Goal: Transaction & Acquisition: Book appointment/travel/reservation

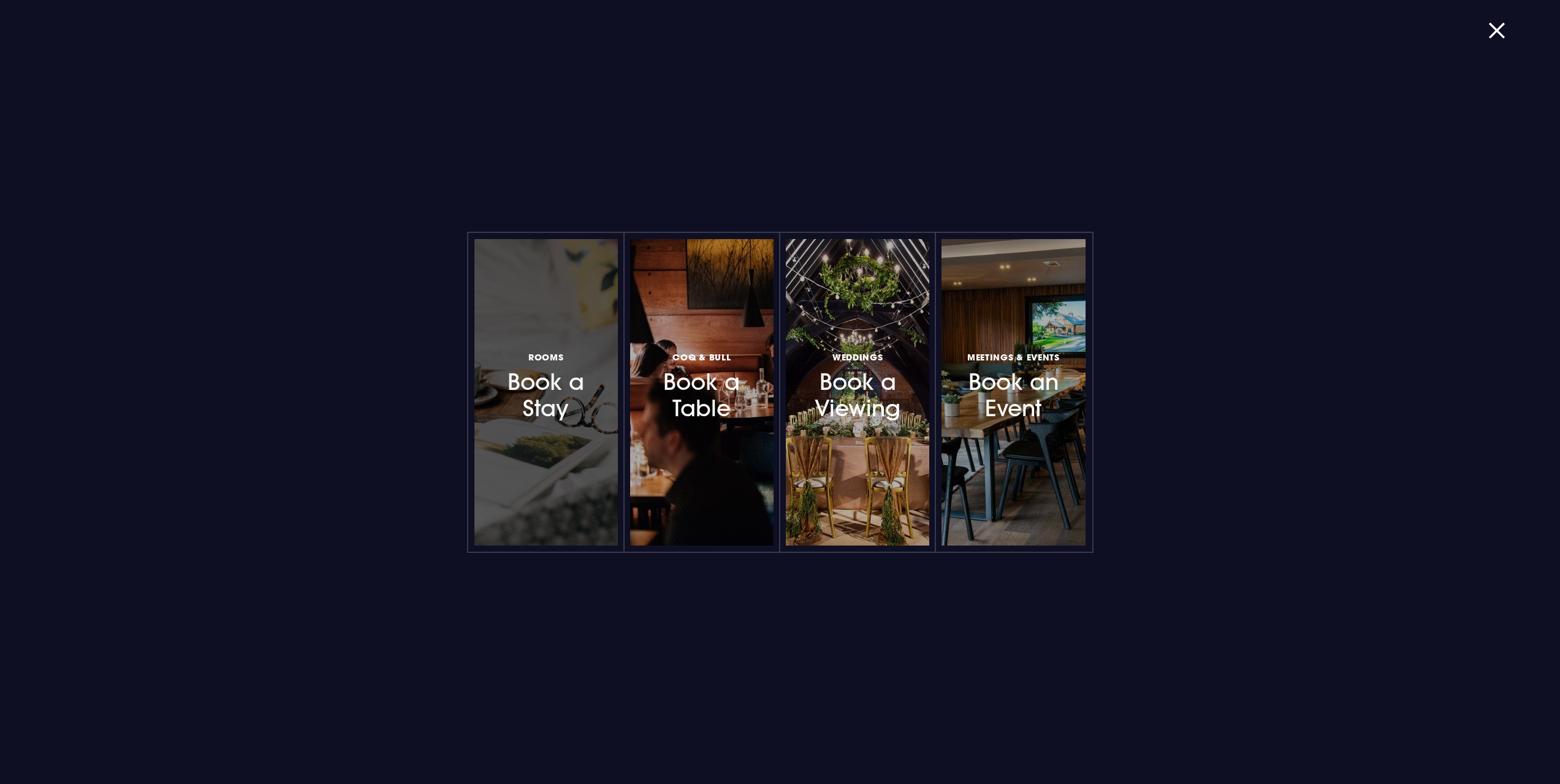
click at [569, 409] on h3 "Rooms Book a Stay" at bounding box center [546, 385] width 106 height 73
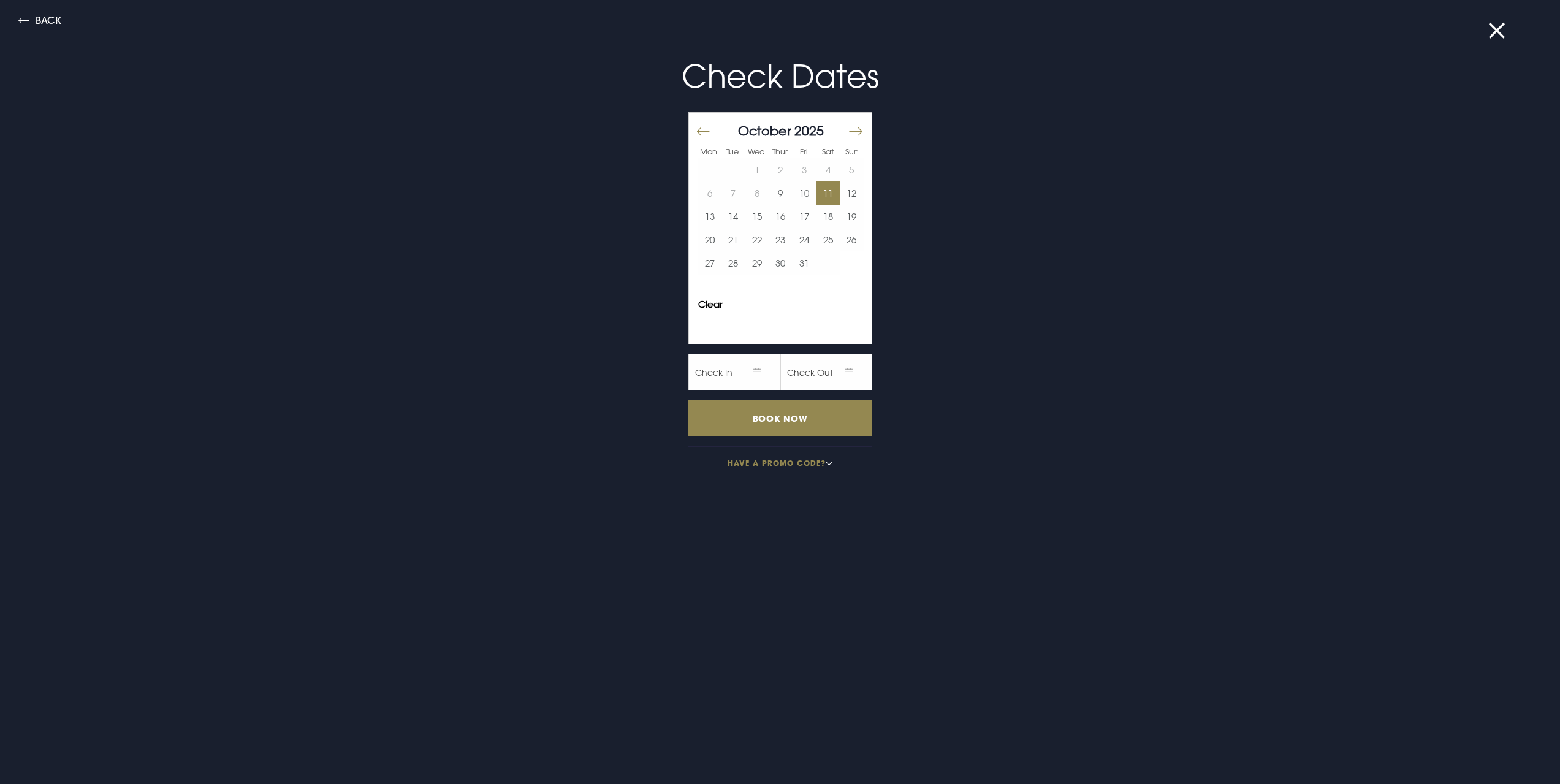
click at [821, 191] on button "11" at bounding box center [828, 193] width 24 height 23
click at [703, 219] on button "13" at bounding box center [710, 217] width 24 height 23
click at [750, 424] on input "Book Now" at bounding box center [780, 418] width 184 height 36
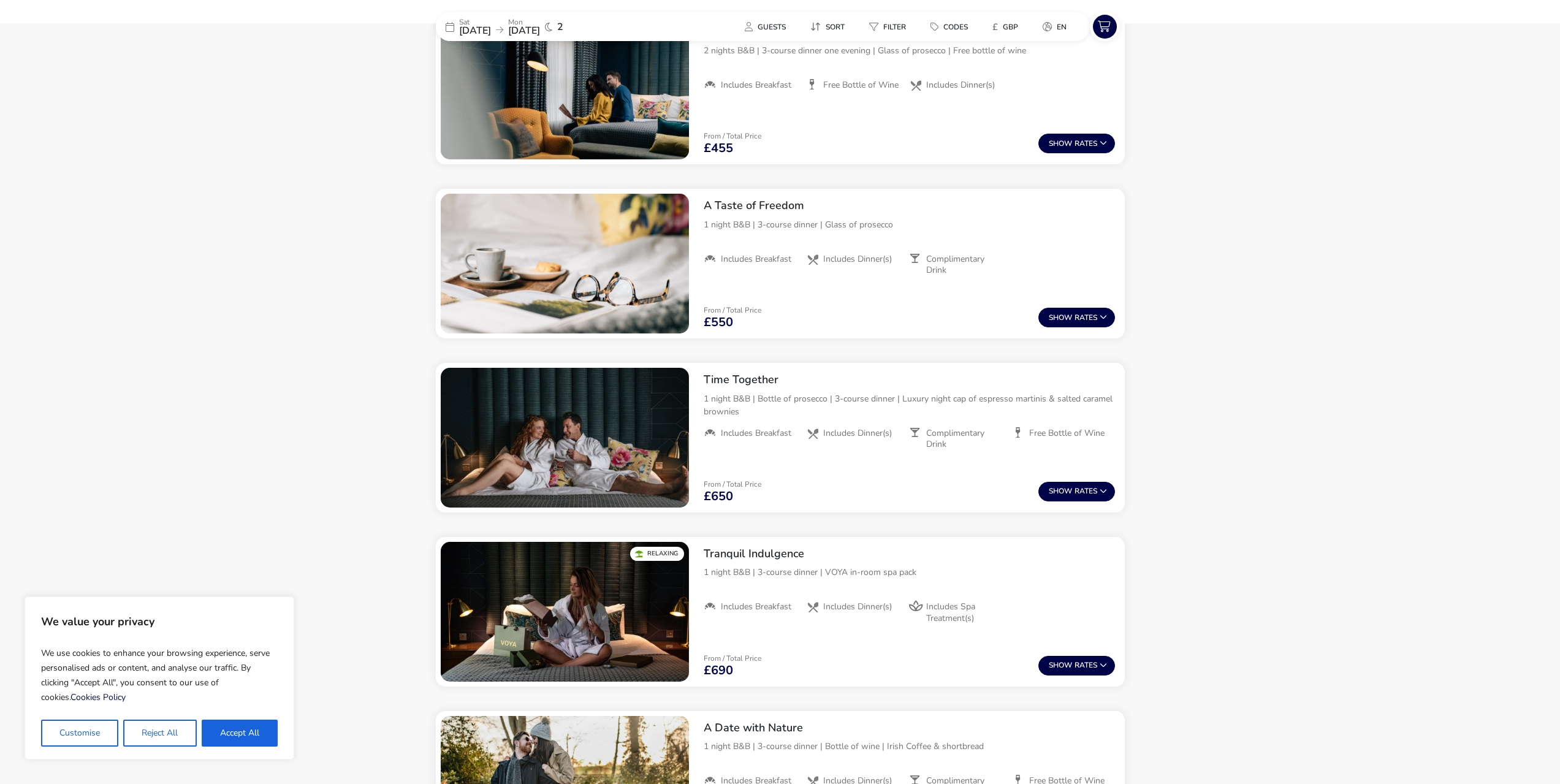
scroll to position [355, 0]
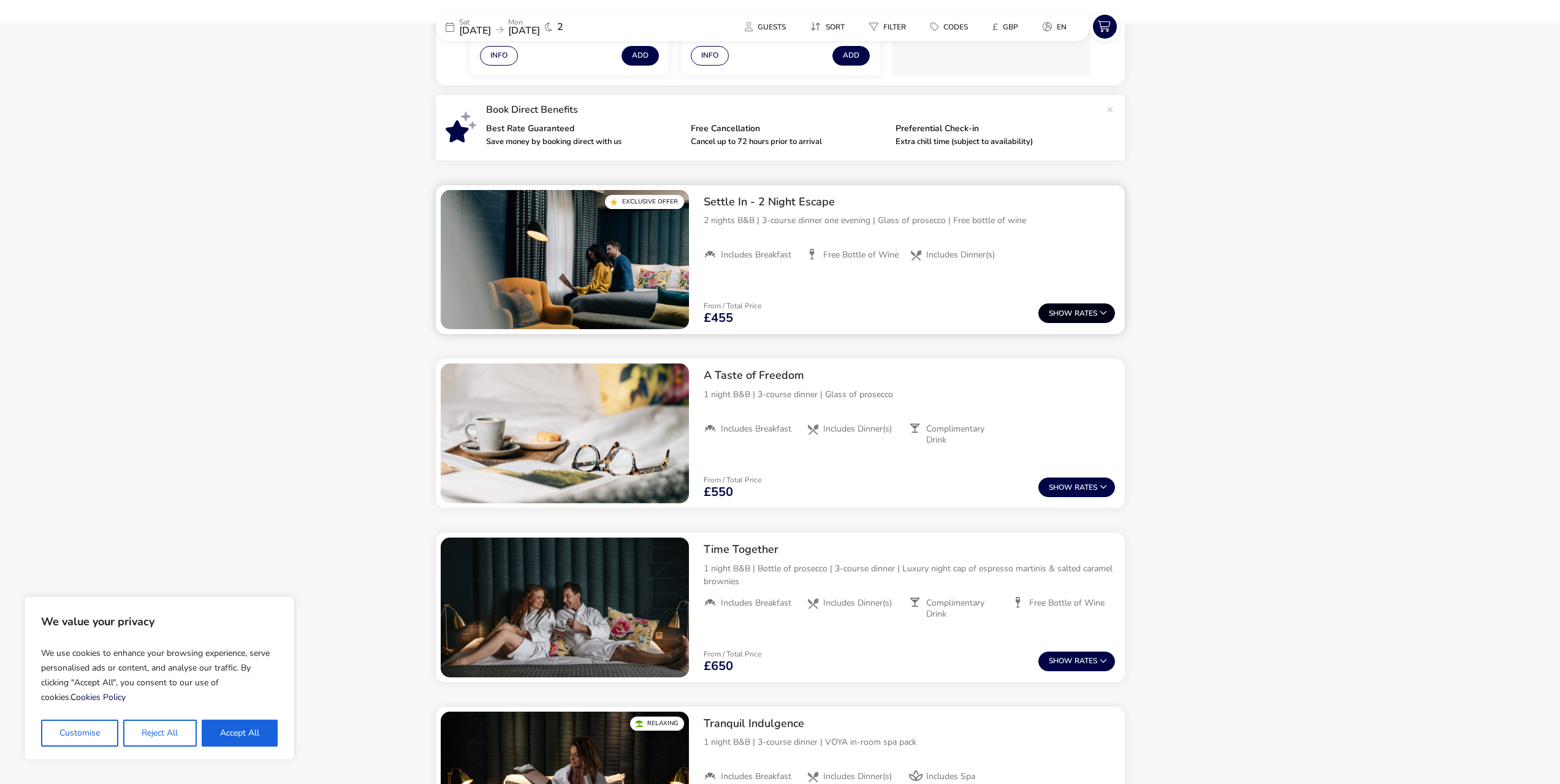
click at [1075, 313] on button "Show Rates" at bounding box center [1077, 312] width 77 height 19
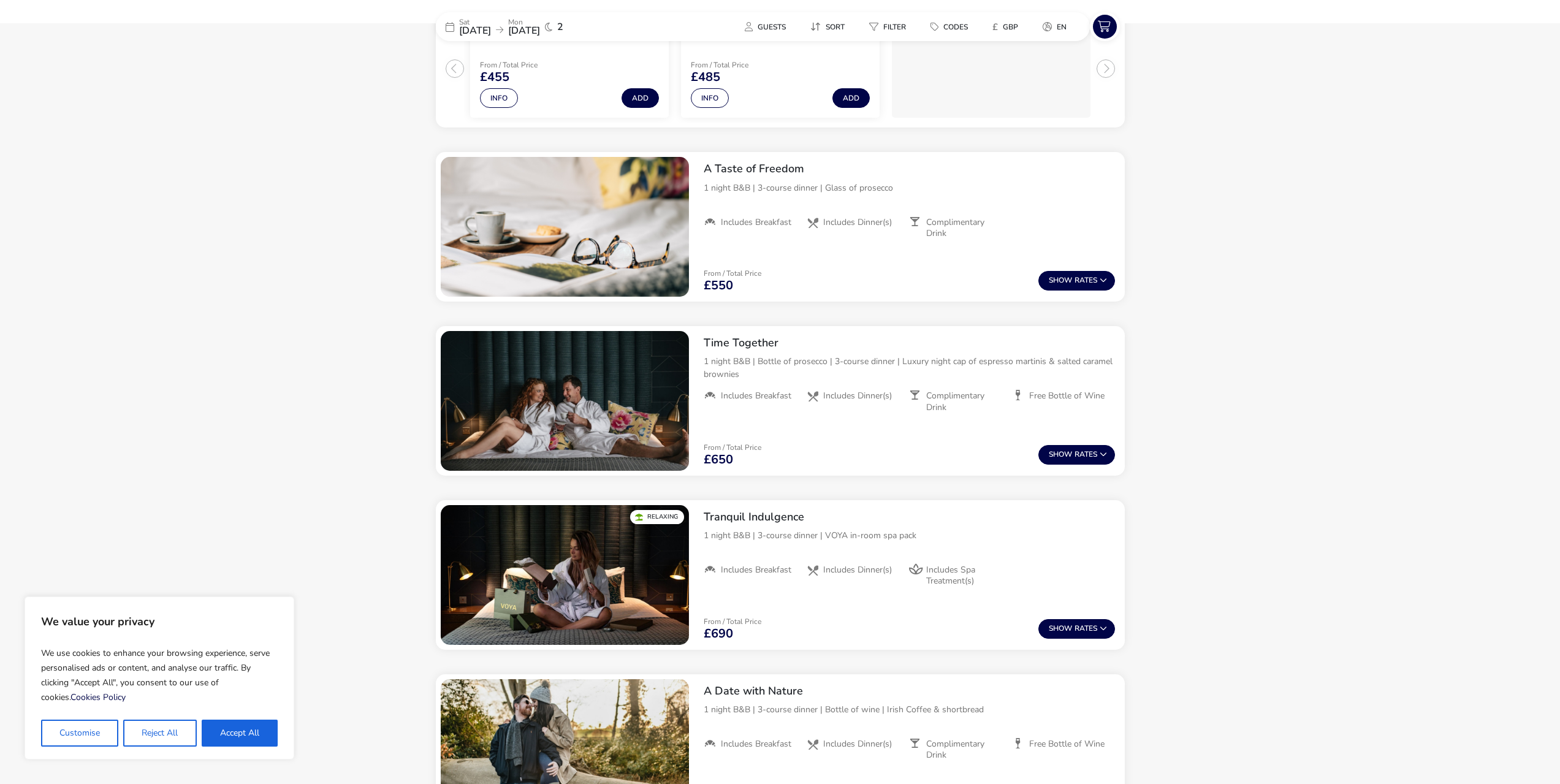
scroll to position [724, 0]
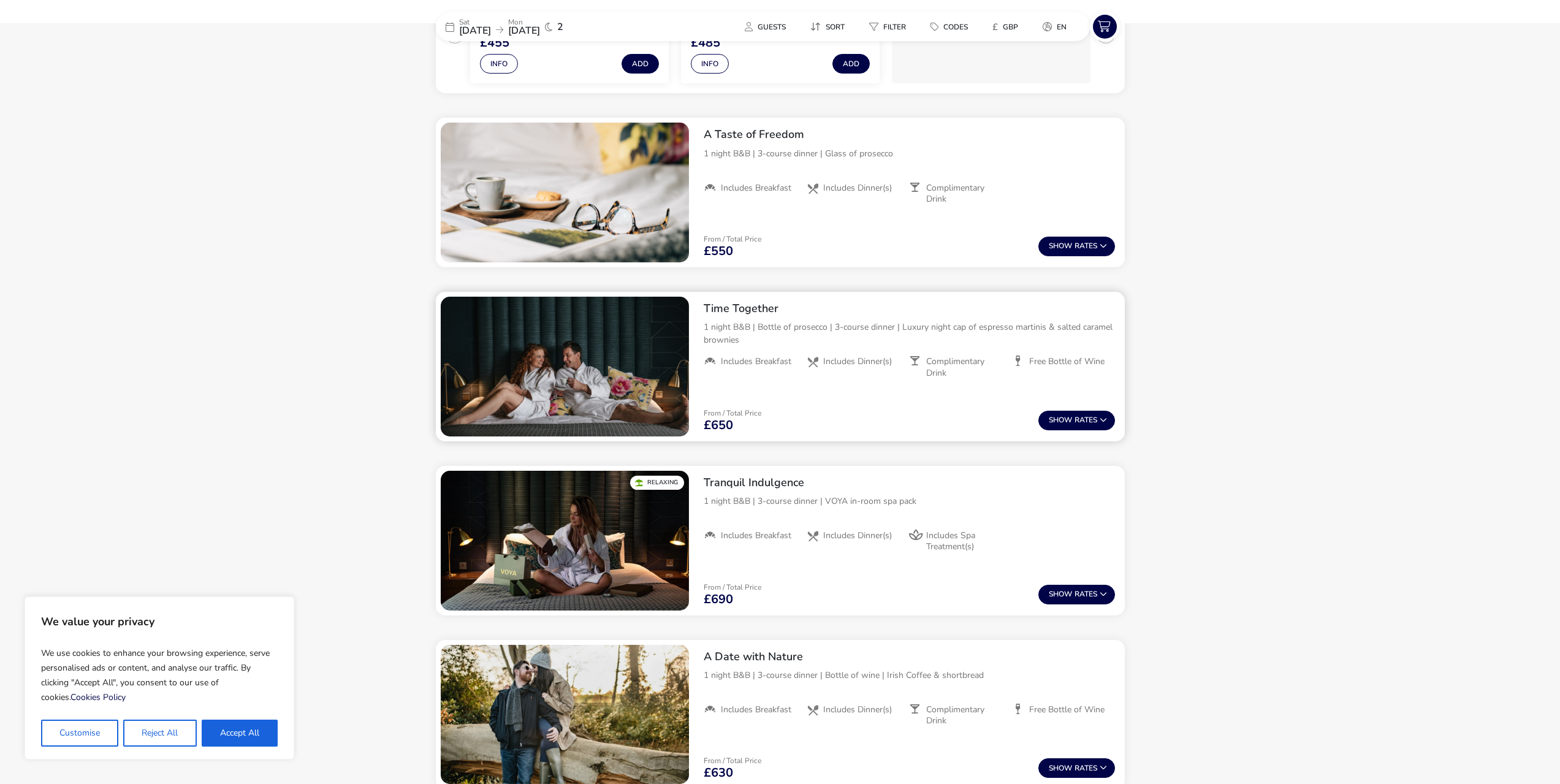
click at [617, 374] on img "1 / 1" at bounding box center [565, 366] width 249 height 140
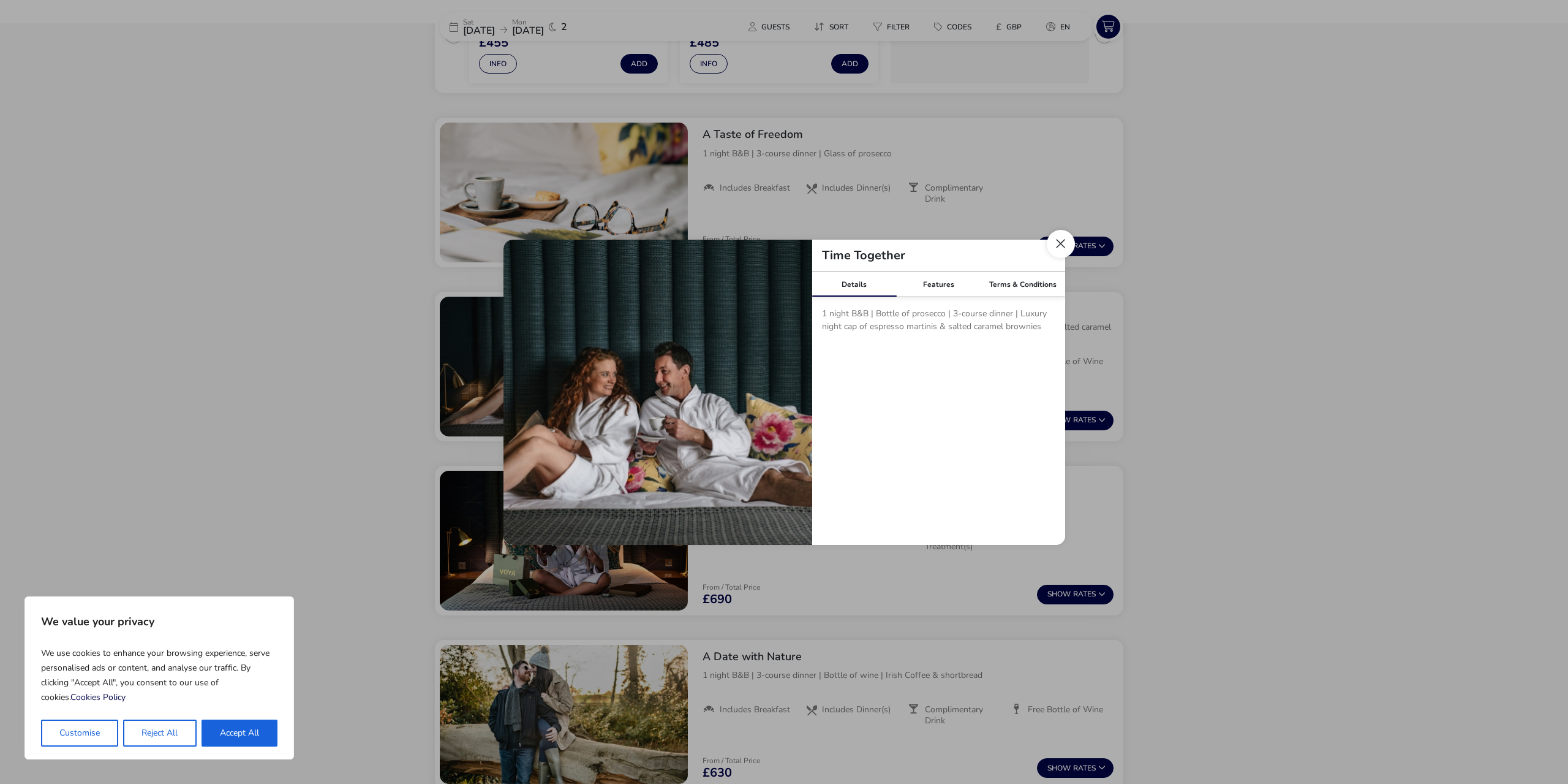
click at [1059, 240] on button "Close modal" at bounding box center [1061, 244] width 28 height 28
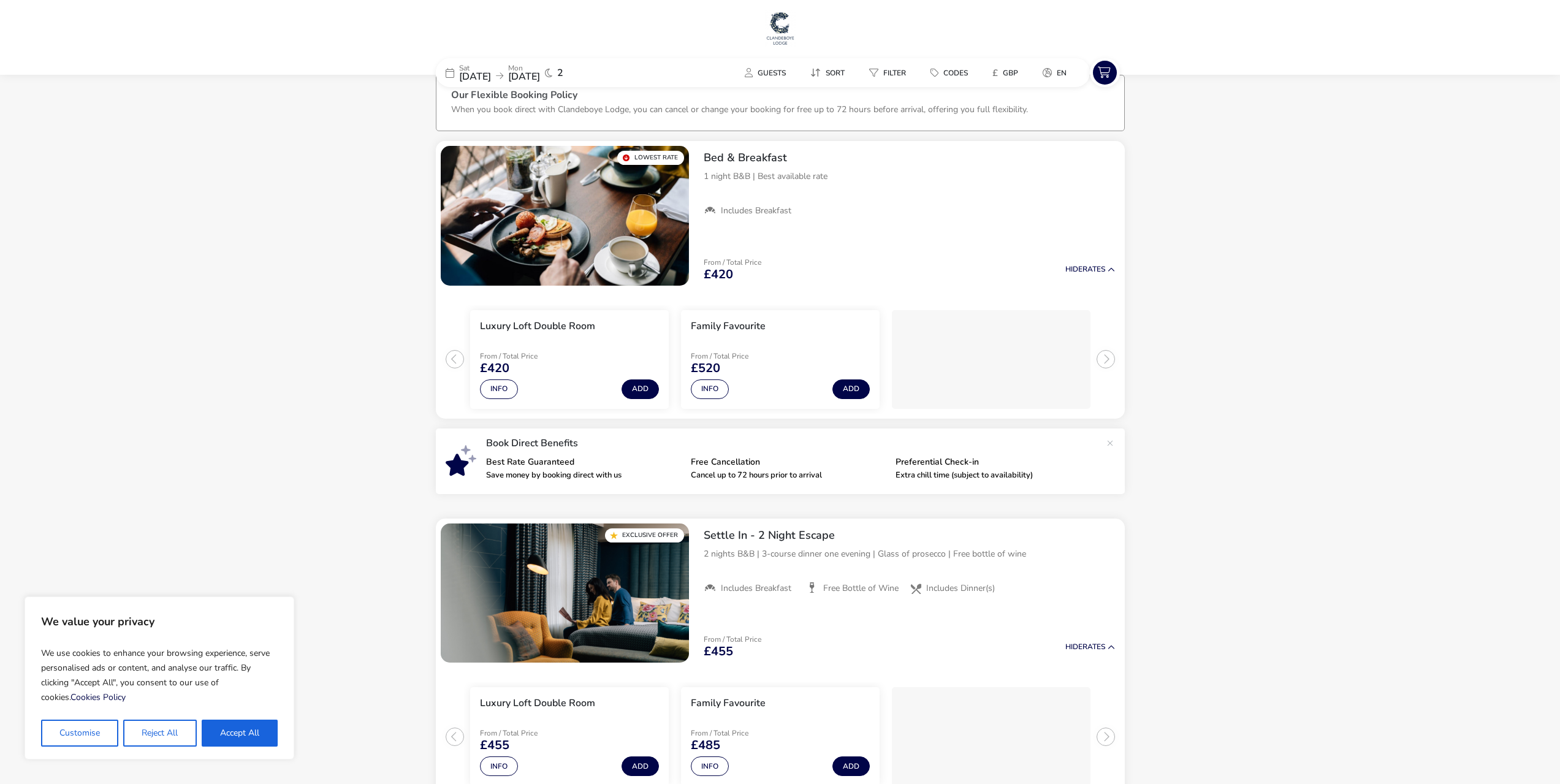
scroll to position [0, 0]
